Goal: Register for event/course

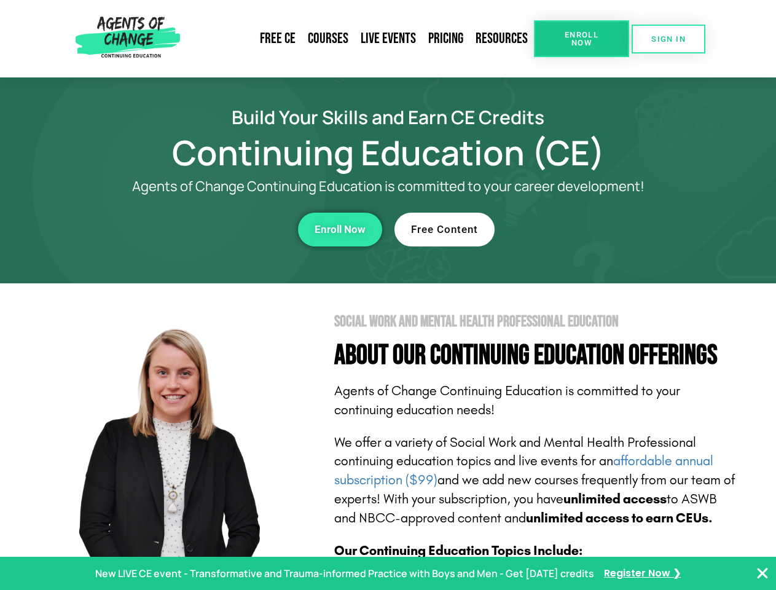
click at [388, 295] on section "Social Work and Mental Health Professional Education About Our Continuing Educa…" at bounding box center [388, 541] width 776 height 516
click at [502, 39] on link "Resources" at bounding box center [501, 39] width 65 height 28
click at [581, 39] on span "Enroll Now" at bounding box center [582, 39] width 56 height 16
click at [668, 39] on span "SIGN IN" at bounding box center [668, 39] width 34 height 8
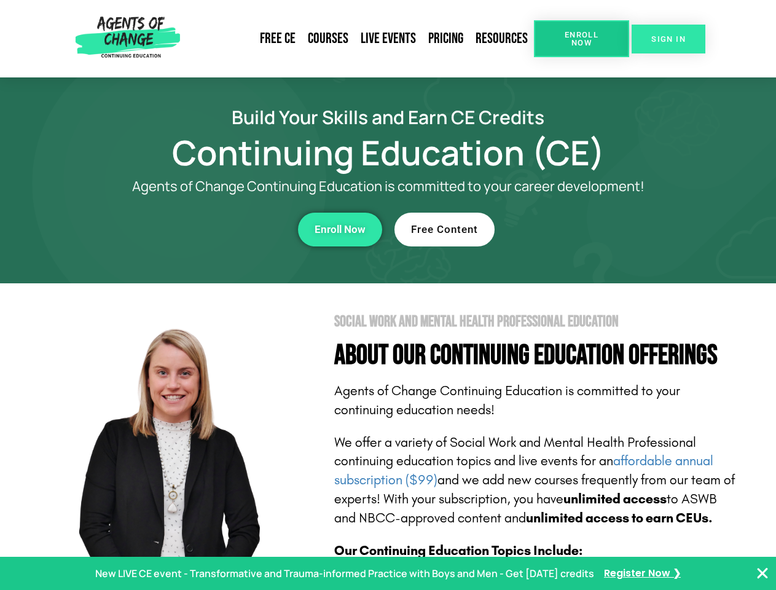
click at [668, 39] on span "SIGN IN" at bounding box center [668, 39] width 34 height 8
click at [213, 229] on div "Enroll Now" at bounding box center [213, 230] width 338 height 34
click at [340, 229] on span "Enroll Now" at bounding box center [340, 229] width 51 height 10
